Goal: Task Accomplishment & Management: Manage account settings

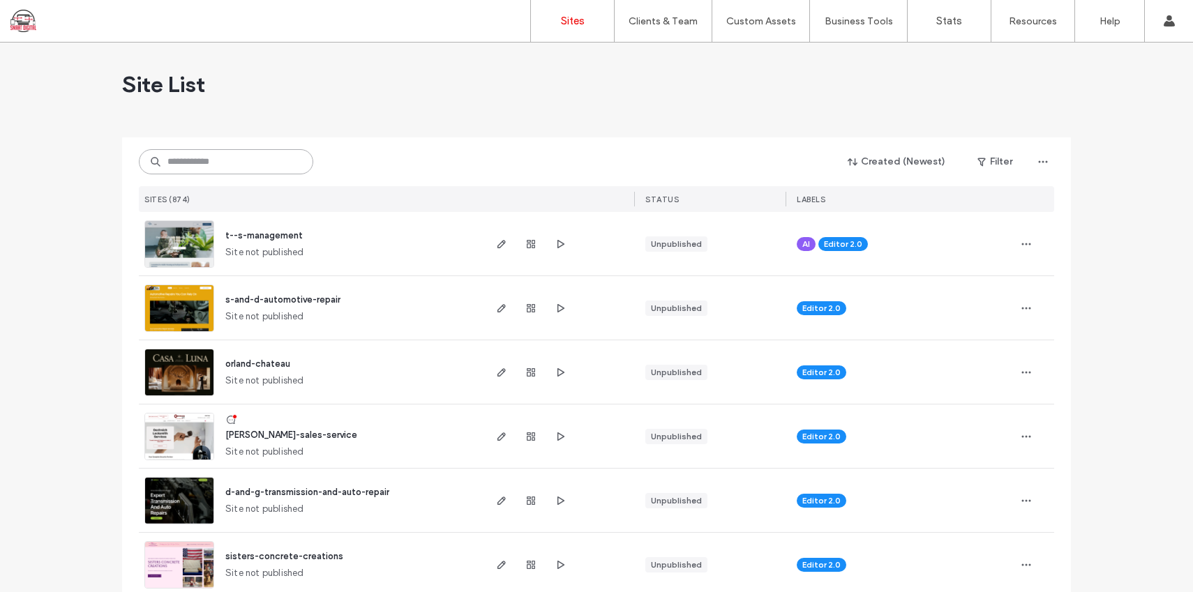
click at [243, 165] on input at bounding box center [226, 161] width 174 height 25
type input "*******"
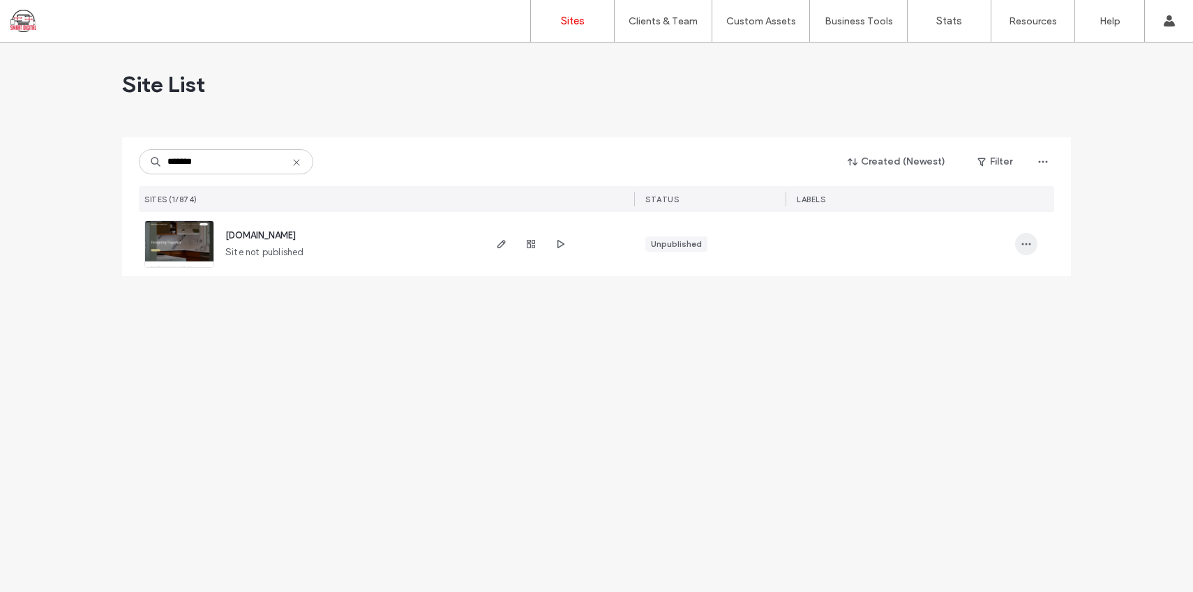
click at [1024, 241] on icon "button" at bounding box center [1025, 244] width 11 height 11
click at [682, 243] on div "Unpublished" at bounding box center [676, 244] width 51 height 13
click at [681, 210] on div "Click to publish" at bounding box center [677, 219] width 80 height 21
click at [682, 218] on div "Click to publish" at bounding box center [677, 219] width 80 height 21
click at [671, 244] on div "Unpublished" at bounding box center [676, 244] width 51 height 13
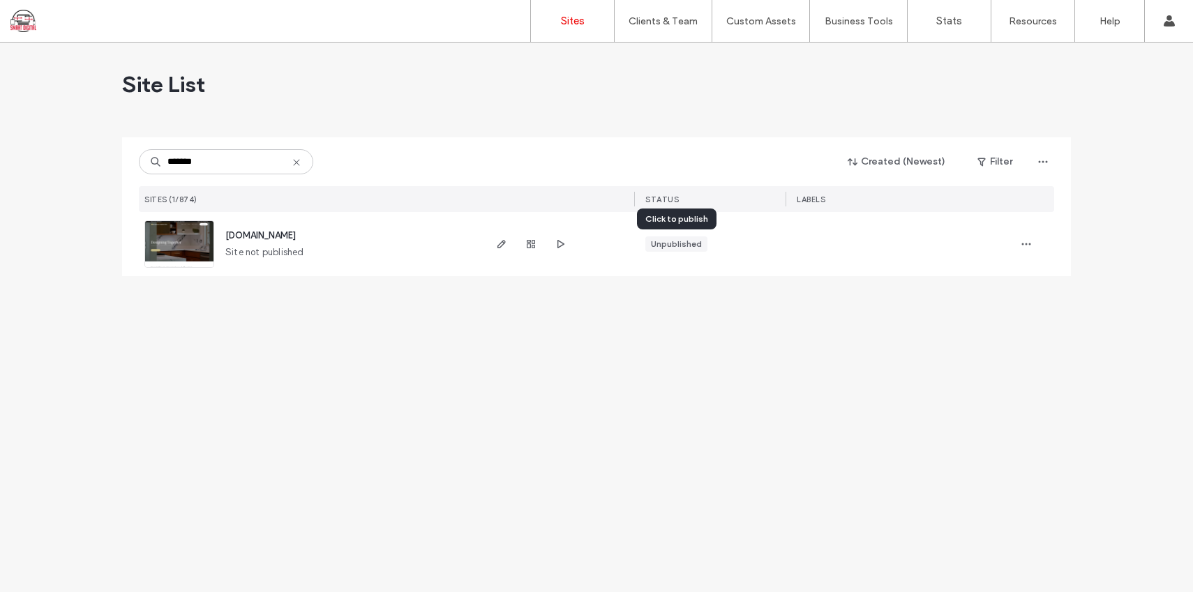
click at [672, 243] on div "Unpublished" at bounding box center [676, 244] width 51 height 13
click at [672, 241] on div "Unpublished" at bounding box center [676, 244] width 51 height 13
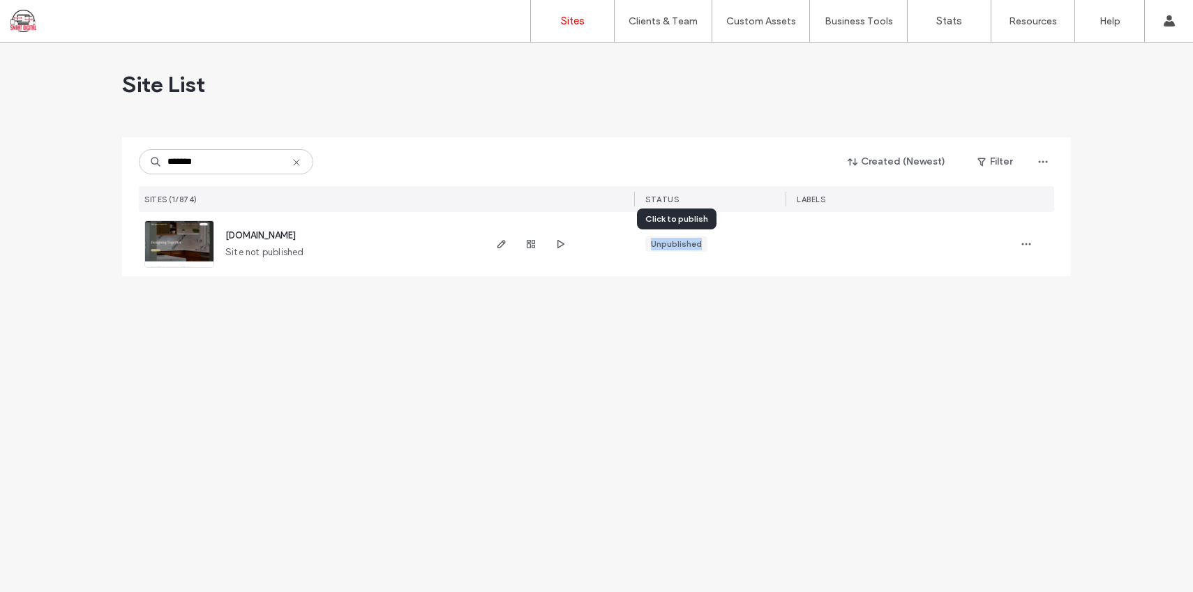
click at [672, 241] on div "Unpublished" at bounding box center [676, 244] width 51 height 13
click at [672, 220] on div "Click to publish" at bounding box center [677, 219] width 80 height 21
click at [667, 246] on div "Unpublished" at bounding box center [676, 244] width 51 height 13
click at [668, 246] on div "Unpublished" at bounding box center [676, 244] width 51 height 13
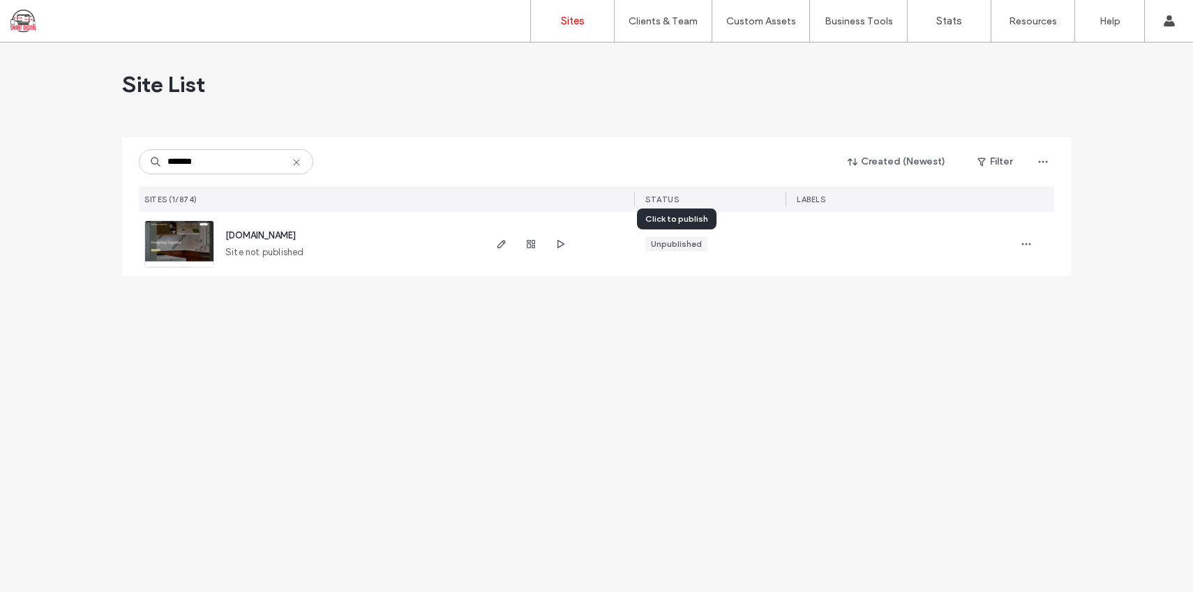
click at [626, 250] on div at bounding box center [558, 244] width 152 height 64
click at [502, 247] on icon "button" at bounding box center [501, 244] width 11 height 11
type input "*****"
click at [541, 312] on div "Site List ***** Created (Newest) Filter SITES (1/874) STATUS LABELS [DOMAIN_NAM…" at bounding box center [596, 318] width 1193 height 550
click at [676, 244] on div "Unpublished" at bounding box center [676, 244] width 51 height 13
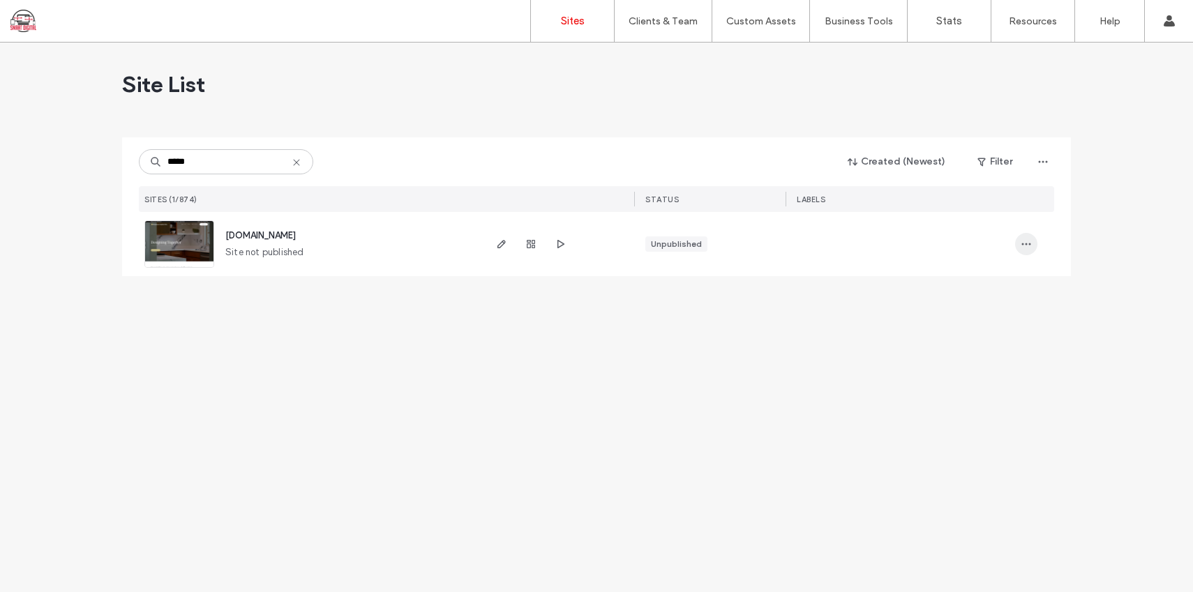
click at [1019, 245] on span "button" at bounding box center [1026, 244] width 22 height 22
click at [1035, 159] on span "button" at bounding box center [1043, 162] width 22 height 22
click at [806, 157] on div "***** Created (Newest) Filter" at bounding box center [596, 162] width 915 height 27
click at [530, 246] on use "button" at bounding box center [531, 244] width 8 height 8
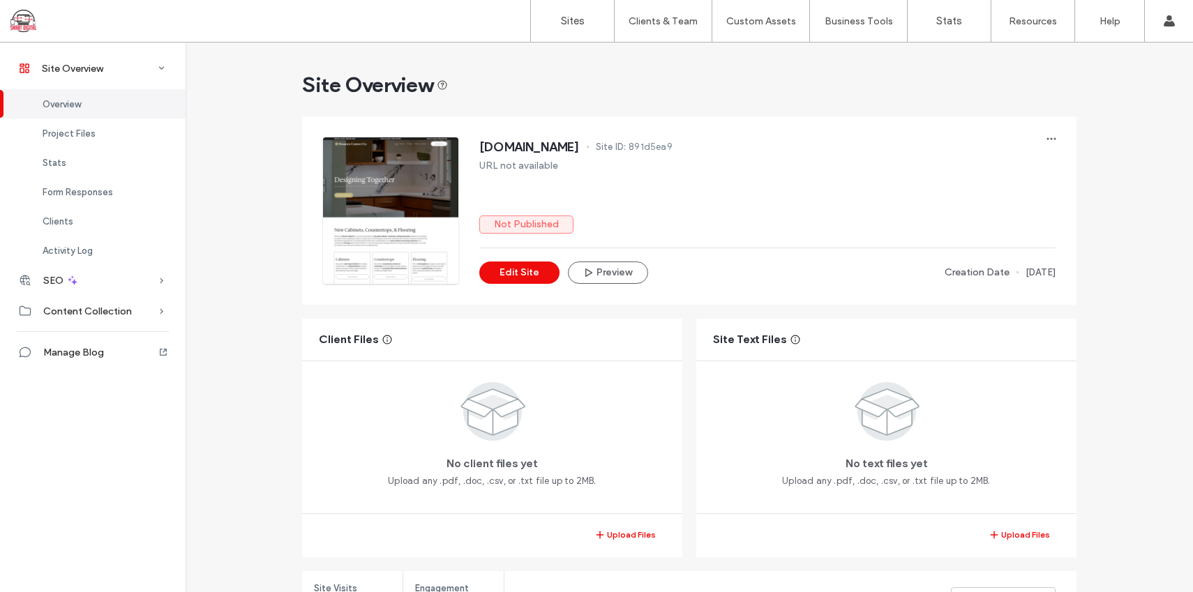
click at [532, 227] on label "Not Published" at bounding box center [526, 225] width 94 height 18
click at [1050, 137] on icon "button" at bounding box center [1051, 138] width 11 height 11
click at [536, 225] on label "Not Published" at bounding box center [526, 225] width 94 height 18
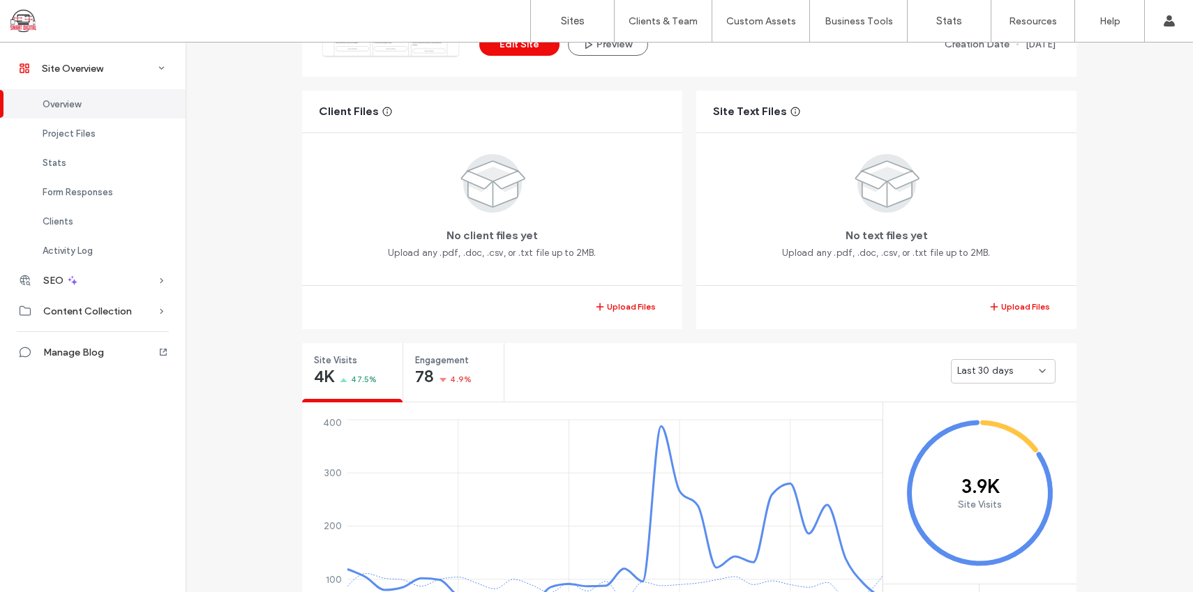
scroll to position [248, 0]
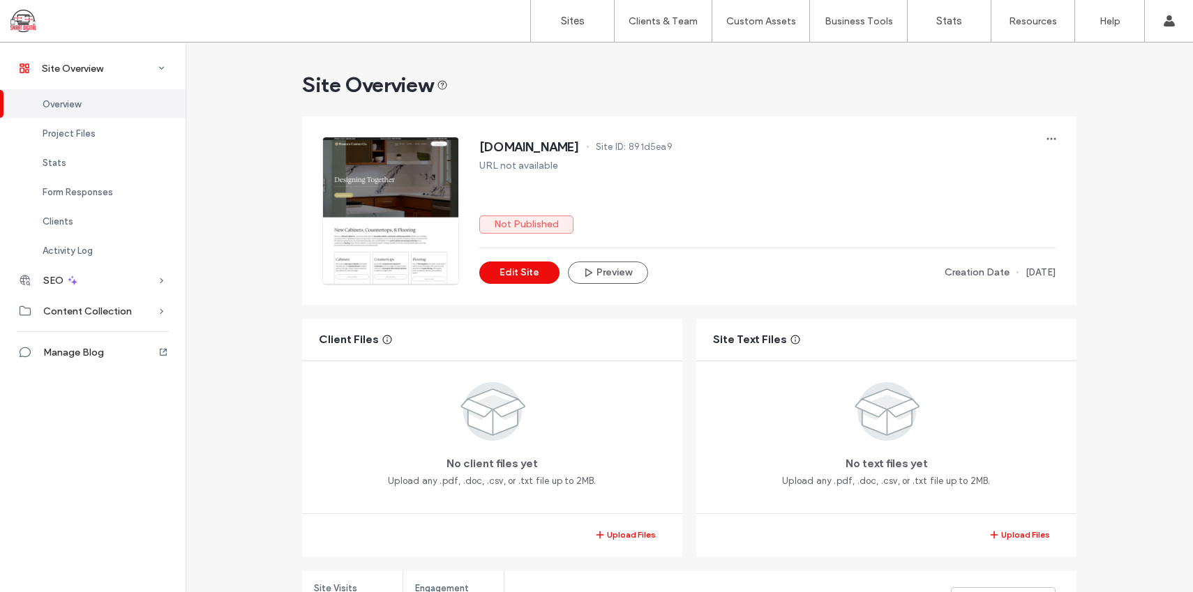
scroll to position [705, 0]
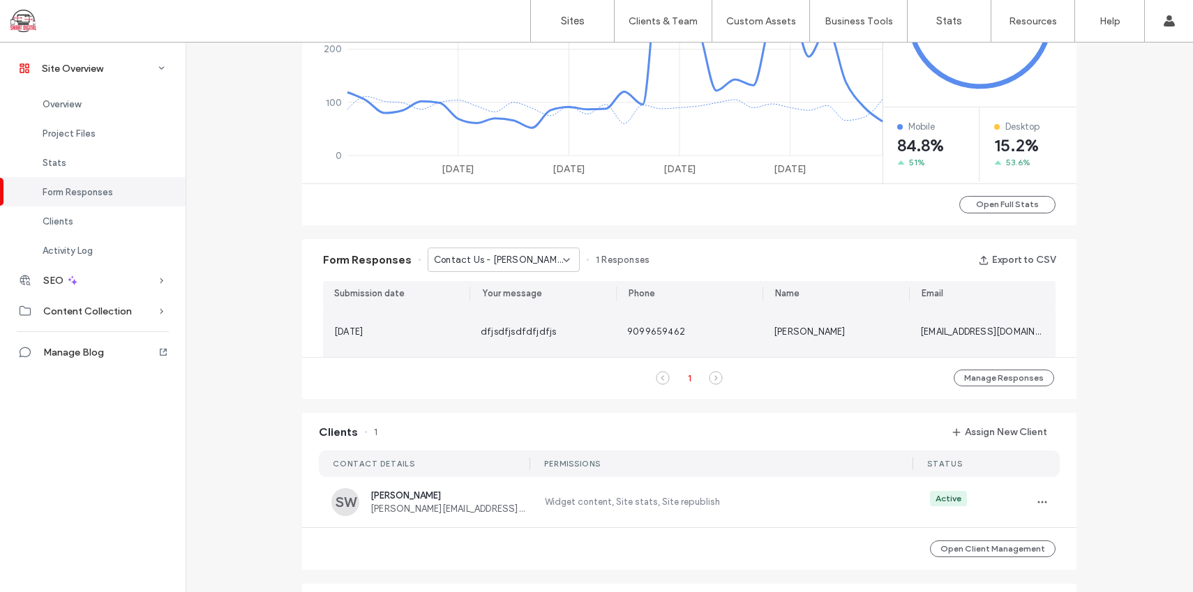
scroll to position [50, 0]
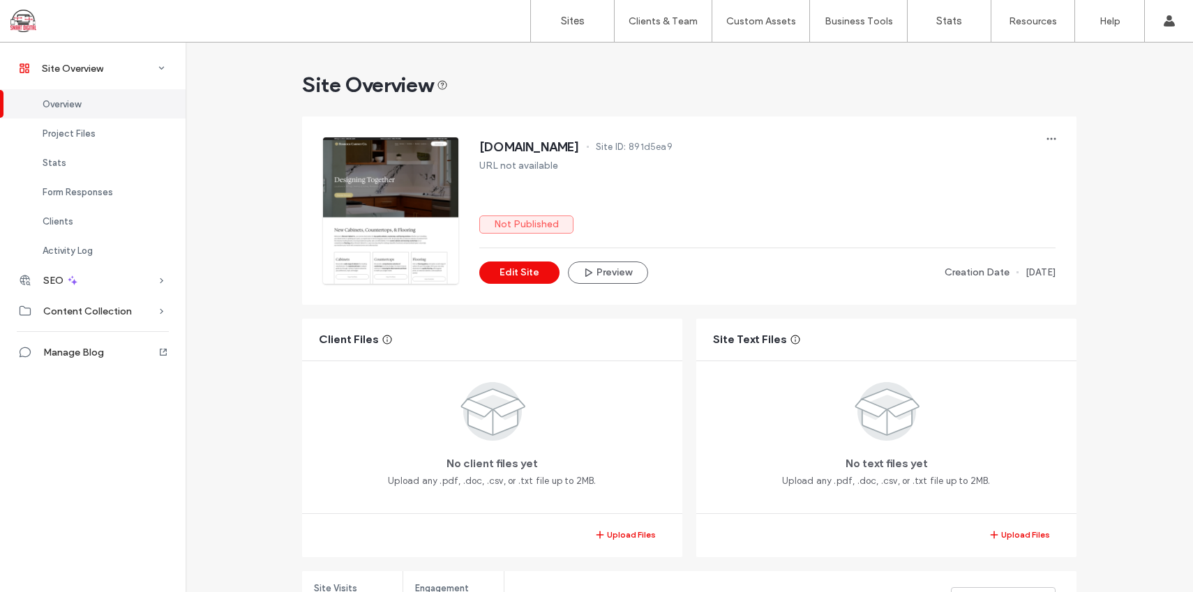
scroll to position [1129, 0]
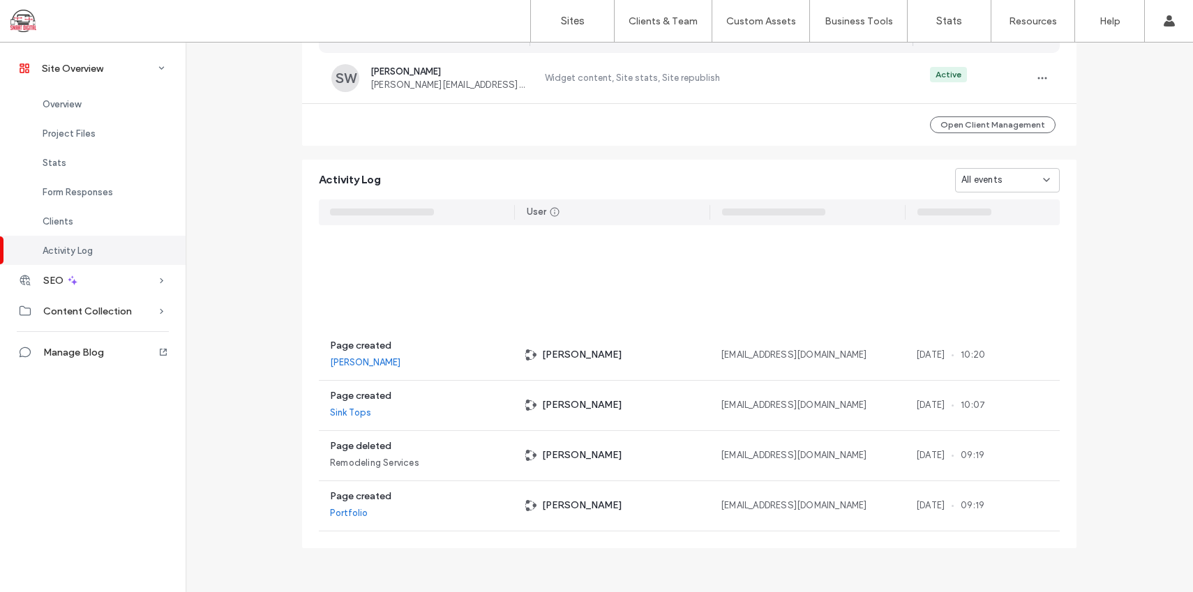
scroll to position [2004, 0]
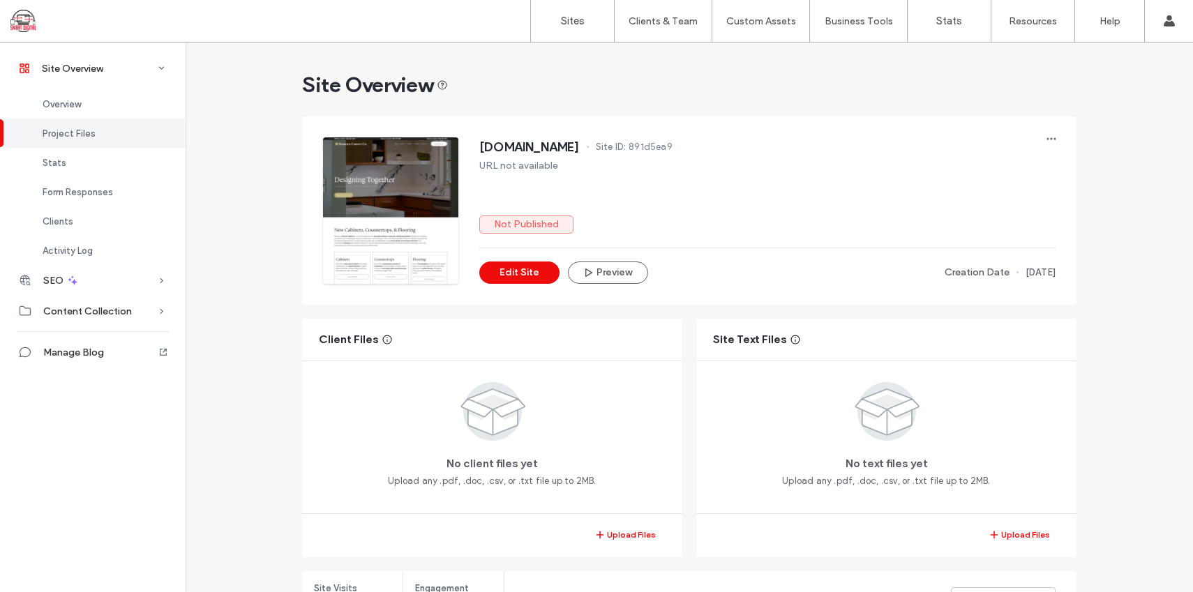
click at [539, 231] on label "Not Published" at bounding box center [526, 225] width 94 height 18
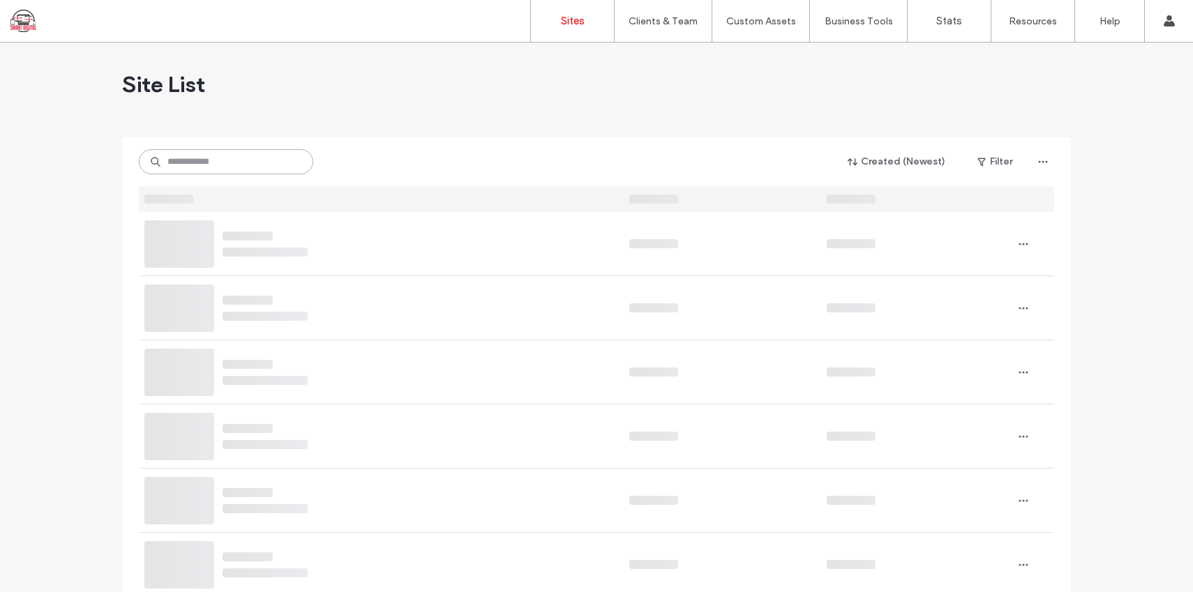
click at [247, 167] on input at bounding box center [226, 161] width 174 height 25
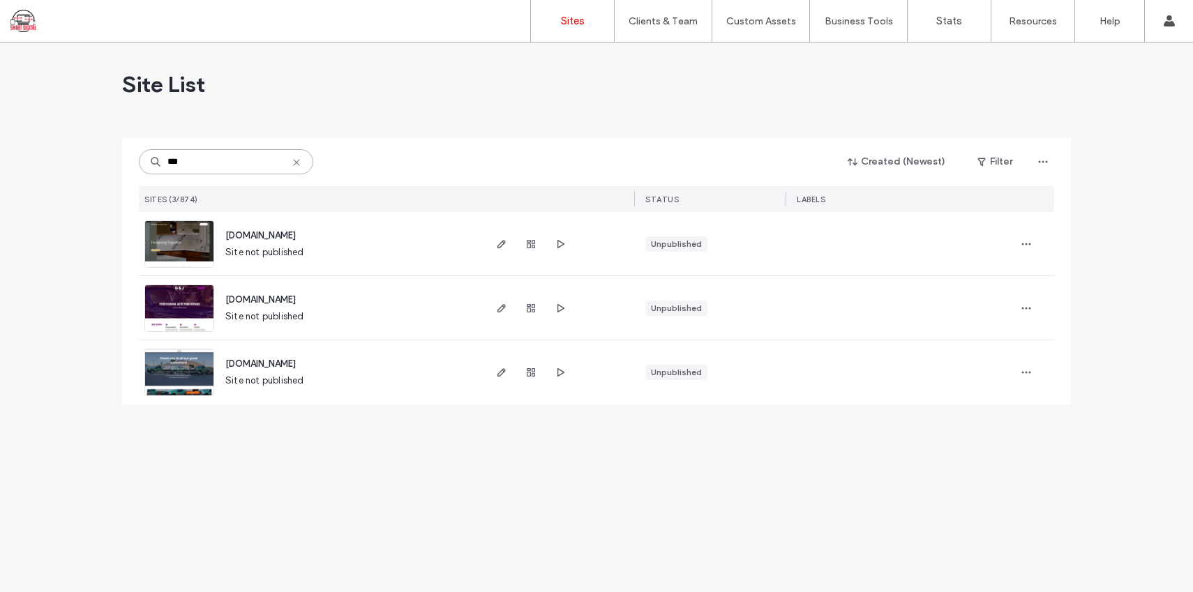
type input "***"
click at [673, 246] on div "Unpublished" at bounding box center [676, 244] width 51 height 13
click at [679, 220] on div "Click to publish" at bounding box center [676, 218] width 85 height 24
click at [680, 243] on div "Unpublished" at bounding box center [676, 244] width 51 height 13
